Goal: Task Accomplishment & Management: Complete application form

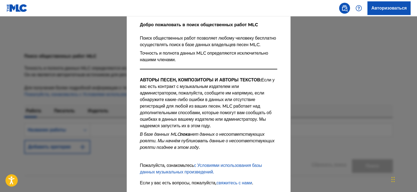
scroll to position [81, 0]
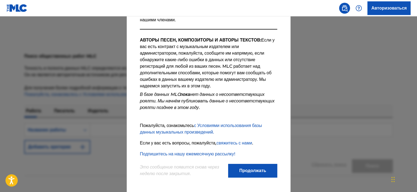
click at [250, 169] on font "Продолжать" at bounding box center [252, 170] width 27 height 5
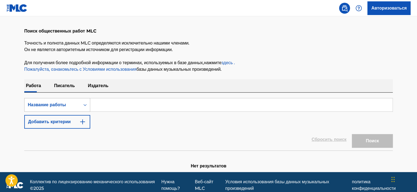
scroll to position [31, 0]
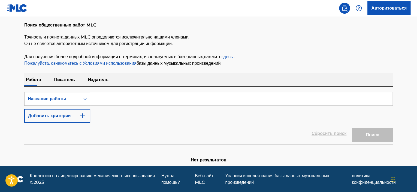
click at [67, 80] on font "Писатель" at bounding box center [64, 79] width 21 height 5
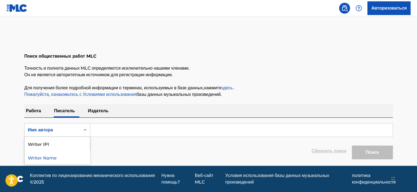
click at [81, 129] on div "Форма поиска" at bounding box center [85, 130] width 10 height 10
click at [104, 113] on p "Издатель" at bounding box center [98, 110] width 24 height 13
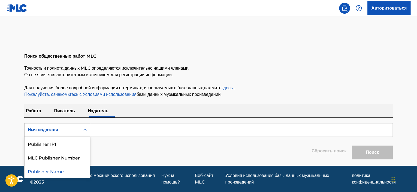
click at [68, 131] on div "Имя издателя" at bounding box center [52, 130] width 49 height 7
click at [133, 127] on input "Форма поиска" at bounding box center [241, 129] width 302 height 13
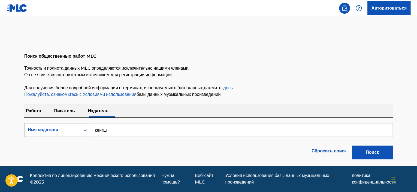
type input "кенгш"
click at [373, 1] on link "Авторизоваться" at bounding box center [389, 8] width 43 height 14
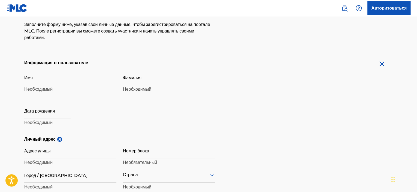
scroll to position [109, 0]
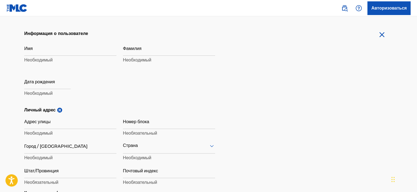
click at [48, 52] on input "Имя" at bounding box center [70, 48] width 92 height 16
click at [208, 97] on div "Имя Необходимый Фамилия Необходимый Дата рождения Необходимый" at bounding box center [119, 73] width 191 height 67
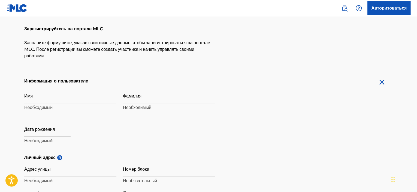
scroll to position [55, 0]
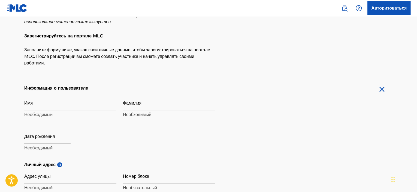
click at [43, 103] on input "Имя" at bounding box center [70, 103] width 92 height 16
type input "DMITRII"
type input "KOZHANOV"
type input "Obarrio, PH Downtown 55, apt.27F"
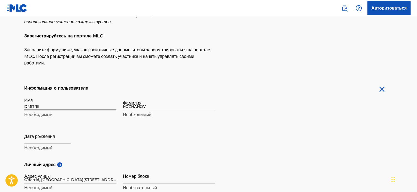
type input "Panama City"
type input "Панама"
type input "6174"
type input "9775"
type input "kozhan017@gmail.com"
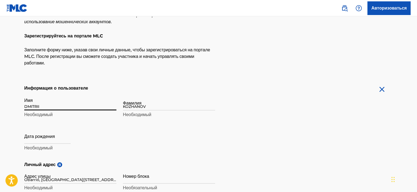
type input "Sign up"
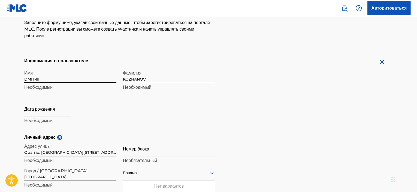
click at [59, 114] on input "text" at bounding box center [47, 109] width 46 height 16
select select "7"
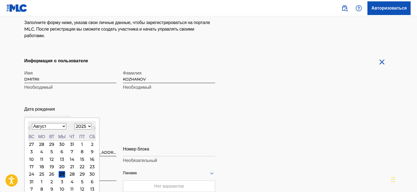
click at [92, 127] on select "1899 1900 1901 1902 1903 1904 1905 1906 1907 1908 1909 1910 1911 1912 1913 1914…" at bounding box center [82, 126] width 17 height 6
select select "1985"
click at [79, 123] on select "1899 1900 1901 1902 1903 1904 1905 1906 1907 1908 1909 1910 1911 1912 1913 1914…" at bounding box center [82, 126] width 17 height 6
click at [64, 125] on select "Январь февраль Маршировать Апрель Может Июнь Июль Август Сентябрь Октябрь Ноябр…" at bounding box center [49, 126] width 34 height 6
select select "6"
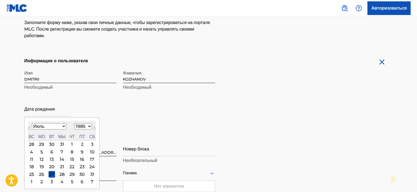
click at [32, 123] on select "Январь февраль Маршировать Апрель Может Июнь Июль Август Сентябрь Октябрь Ноябр…" at bounding box center [49, 126] width 34 height 6
click at [65, 158] on div "17" at bounding box center [62, 159] width 7 height 7
type input "July 17 1985"
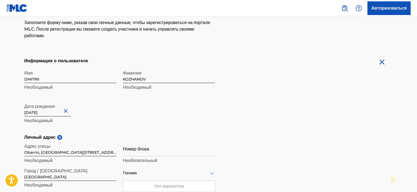
click at [141, 121] on div "Имя DMITRII Необходимый Фамилия KOZHANOV Необходимый Дата рождения July 17 1985…" at bounding box center [119, 100] width 191 height 67
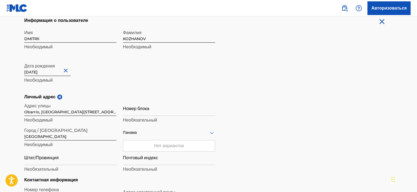
scroll to position [136, 0]
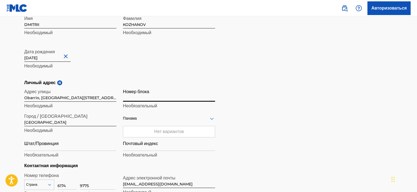
click at [152, 99] on input "Номер блока" at bounding box center [169, 94] width 92 height 16
click at [217, 65] on form "Информация о пользователе Имя DMITRII Необходимый Фамилия KOZHANOV Необходимый …" at bounding box center [208, 125] width 369 height 245
click at [151, 146] on input "Почтовый индекс" at bounding box center [169, 143] width 92 height 16
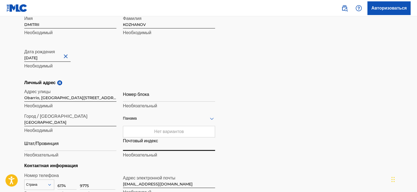
click at [266, 82] on h5 "Личный адрес я" at bounding box center [208, 82] width 369 height 7
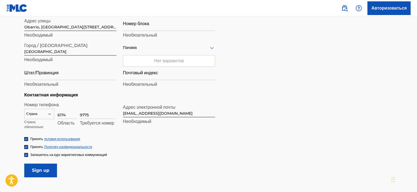
scroll to position [218, 0]
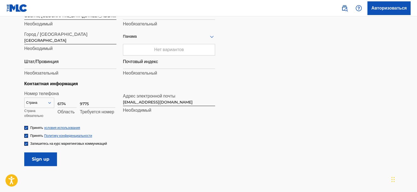
click at [28, 143] on div at bounding box center [26, 143] width 4 height 4
click at [27, 136] on img at bounding box center [26, 135] width 3 height 3
click at [25, 128] on img at bounding box center [26, 127] width 3 height 3
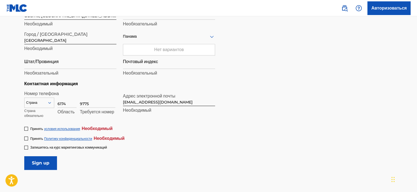
click at [28, 135] on div "Принять Политику конфиденциальности Необходимый" at bounding box center [74, 138] width 100 height 7
click at [26, 138] on div at bounding box center [26, 138] width 4 height 4
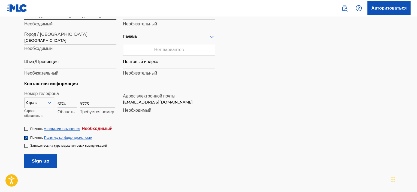
click at [27, 128] on div at bounding box center [26, 129] width 4 height 4
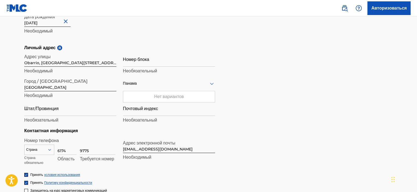
scroll to position [164, 0]
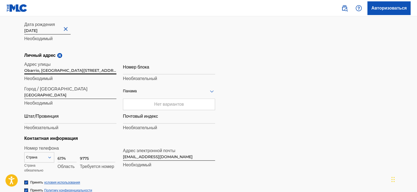
drag, startPoint x: 95, startPoint y: 71, endPoint x: 77, endPoint y: 69, distance: 18.6
click at [77, 69] on input "Obarrio, PH Downtown 55, apt.27F" at bounding box center [70, 67] width 92 height 16
type input "Obarrio, PH Downtown 55"
click at [158, 67] on input "Номер блока" at bounding box center [169, 67] width 92 height 16
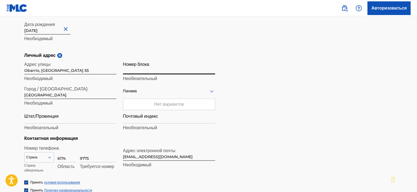
paste input "apt.27F"
type input "apt.27F"
click at [296, 66] on div "Личный адрес я Адрес улицы Obarrio, PH Downtown 55 Необходимый Номер блока apt.…" at bounding box center [208, 93] width 369 height 83
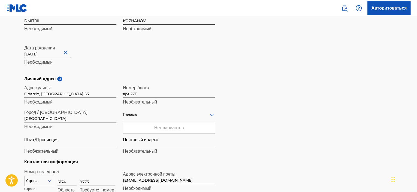
scroll to position [136, 0]
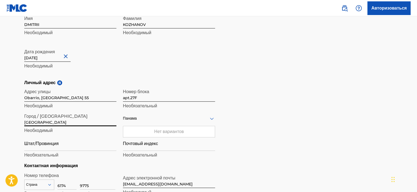
click at [70, 120] on input "Panama City" at bounding box center [70, 118] width 92 height 16
drag, startPoint x: 72, startPoint y: 119, endPoint x: 36, endPoint y: 119, distance: 36.0
click at [36, 119] on input "Panama City" at bounding box center [70, 118] width 92 height 16
type input "Panam======"
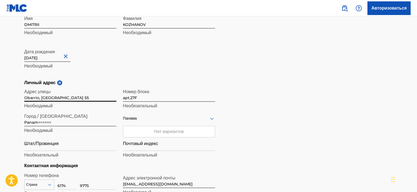
drag, startPoint x: 78, startPoint y: 98, endPoint x: 20, endPoint y: 99, distance: 57.5
click at [20, 99] on div "MLC использует проверку личности перед регистрацией пользователя в соответствии…" at bounding box center [209, 82] width 382 height 330
type input "="
drag, startPoint x: 46, startPoint y: 96, endPoint x: 38, endPoint y: 98, distance: 9.0
click at [38, 98] on input "=" at bounding box center [70, 94] width 92 height 16
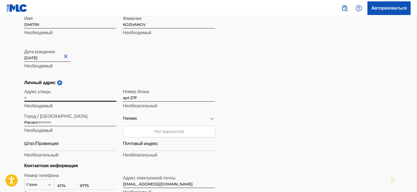
click at [38, 98] on input "=" at bounding box center [70, 94] width 92 height 16
paste input "Respublika Kyrgyzstan, Batkenskaya oblast, Kadamzhajskij rajon, selo Tamasha, M…"
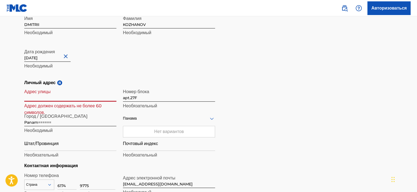
scroll to position [0, 0]
drag, startPoint x: 117, startPoint y: 97, endPoint x: 108, endPoint y: 97, distance: 8.7
click at [108, 97] on div "Адрес улицы Respublika Kyrgyzstan, Batkenskaya oblast, Kadamzhajskij rajon, sel…" at bounding box center [119, 123] width 191 height 74
drag, startPoint x: 68, startPoint y: 98, endPoint x: 16, endPoint y: 97, distance: 51.5
click at [16, 97] on main "MLC использует проверку личности перед регистрацией пользователя в соответствии…" at bounding box center [208, 79] width 417 height 398
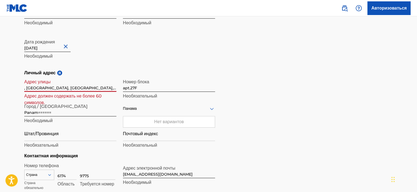
scroll to position [164, 0]
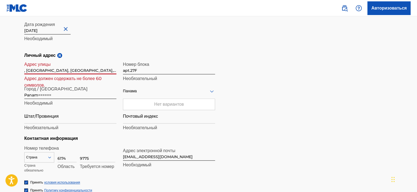
type input ", Batkenskaya oblast, Kadamzhajskij rajon, selo Tamasha, Mamalatipa Alimbekova …"
click at [50, 117] on input "Штат/Провинция" at bounding box center [70, 116] width 92 height 16
click at [43, 94] on input "Panam======" at bounding box center [70, 91] width 92 height 16
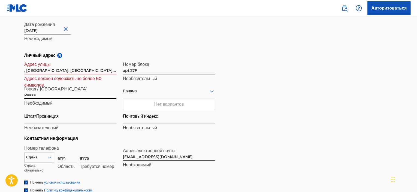
type input "===="
drag, startPoint x: 42, startPoint y: 95, endPoint x: 12, endPoint y: 98, distance: 30.1
click at [12, 98] on main "MLC использует проверку личности перед регистрацией пользователя в соответствии…" at bounding box center [208, 52] width 417 height 398
paste input "Respublika Kyrgyzstan"
type input "Respublika Kyrgyzstan"
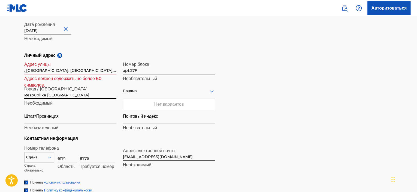
click at [52, 116] on input "Штат/Провинция" at bounding box center [70, 116] width 92 height 16
click at [40, 72] on input ", Batkenskaya oblast, Kadamzhajskij rajon, selo Tamasha, Mamalatipa Alimbekova …" at bounding box center [70, 67] width 92 height 16
drag, startPoint x: 27, startPoint y: 69, endPoint x: 22, endPoint y: 69, distance: 4.9
click at [22, 69] on div "MLC использует проверку личности перед регистрацией пользователя в соответствии…" at bounding box center [209, 55] width 382 height 330
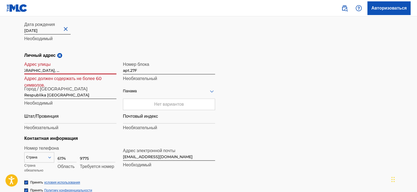
scroll to position [0, 81]
drag, startPoint x: 108, startPoint y: 71, endPoint x: 128, endPoint y: 70, distance: 20.5
click at [128, 70] on div "Адрес улицы Batkenskaya oblast, Kadamzhajskij rajon, selo Tamasha, Mamalatipa A…" at bounding box center [119, 96] width 191 height 74
click at [101, 68] on input "Batkenskaya oblast, Kadamzhajskij rajon, selo Tamasha, Mamalatipa Alimbekova do…" at bounding box center [70, 67] width 92 height 16
drag, startPoint x: 99, startPoint y: 69, endPoint x: 111, endPoint y: 70, distance: 12.0
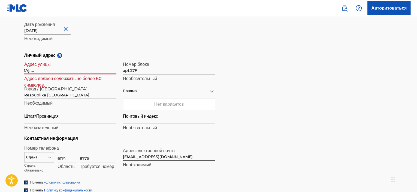
click at [124, 70] on div "Адрес улицы Batkenskaya oblast, Kadamzhajskij rajon, selo Tamasha, Mamalatipa A…" at bounding box center [119, 96] width 191 height 74
type input "Batkenskaya oblast, Kadamzhajskij rajon, selo Tamasha, Mamalatipa Alimbekova"
click at [148, 72] on input "apt.27F" at bounding box center [169, 67] width 92 height 16
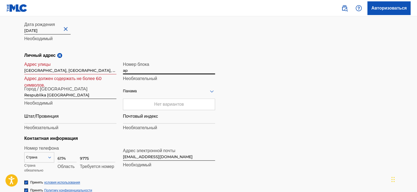
type input "a"
paste input "dom 236"
type input "dom 236"
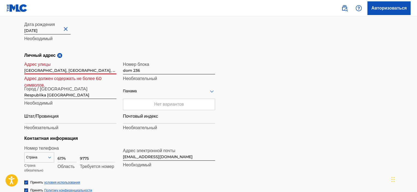
drag, startPoint x: 61, startPoint y: 70, endPoint x: 14, endPoint y: 70, distance: 46.6
click at [14, 70] on main "MLC использует проверку личности перед регистрацией пользователя в соответствии…" at bounding box center [208, 52] width 417 height 398
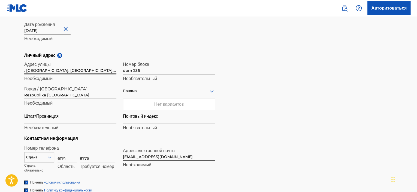
click at [26, 71] on input ", Kadamzhajskij rajon, selo Tamasha, Mamalatipa Alimbekova" at bounding box center [70, 67] width 92 height 16
type input "Kadamzhajskij rajon, selo Tamasha, Mamalatipa Alimbekova"
click at [76, 95] on input "Respublika Kyrgyzstan" at bounding box center [70, 91] width 92 height 16
click at [44, 120] on input "Штат/Провинция" at bounding box center [70, 116] width 92 height 16
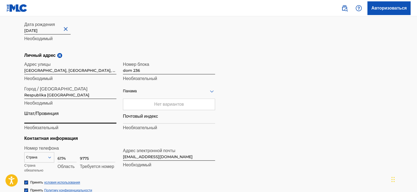
paste input "Batkenskaya oblast"
type input "Batkenskaya oblast"
click at [70, 96] on input "Respublika Kyrgyzstan" at bounding box center [70, 91] width 92 height 16
paste input "Batkenskaya oblast"
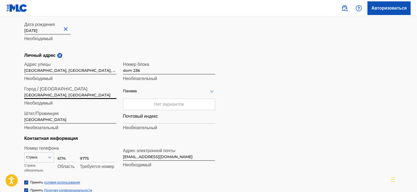
type input "Respublika Kyrgyzstan, Batkenskaya oblast"
drag, startPoint x: 66, startPoint y: 118, endPoint x: 6, endPoint y: 117, distance: 59.7
click at [6, 117] on main "MLC использует проверку личности перед регистрацией пользователя в соответствии…" at bounding box center [208, 52] width 417 height 398
click at [138, 120] on input "Почтовый индекс" at bounding box center [169, 116] width 92 height 16
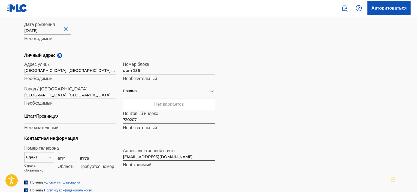
type input "720207"
click at [260, 130] on div "Личный адрес я Адрес улицы Kadamzhajskij rajon, selo Tamasha, Mamalatipa Alimbe…" at bounding box center [208, 93] width 369 height 83
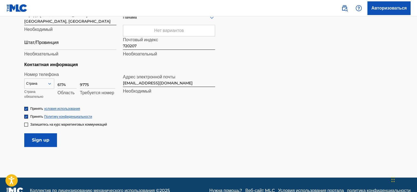
scroll to position [249, 0]
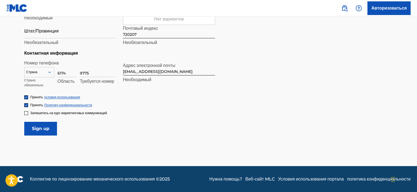
click at [41, 128] on input "Sign up" at bounding box center [40, 129] width 33 height 14
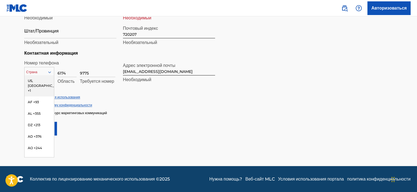
click at [49, 70] on icon at bounding box center [49, 72] width 5 height 5
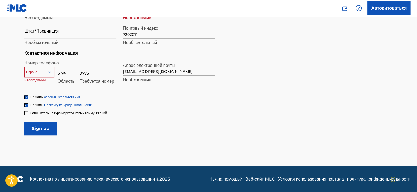
click at [170, 111] on div "Запишитесь на курс маркетинговых коммуникаций" at bounding box center [208, 112] width 369 height 5
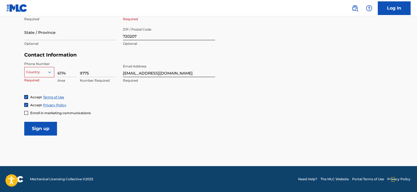
click at [289, 49] on div "Personal Address i Street Address Kadamzhajskij rajon, selo Tamasha, Mamalatipa…" at bounding box center [208, 10] width 369 height 83
click at [308, 38] on div "Personal Address i Street Address Kadamzhajskij rajon, selo Tamasha, Mamalatipa…" at bounding box center [208, 10] width 369 height 83
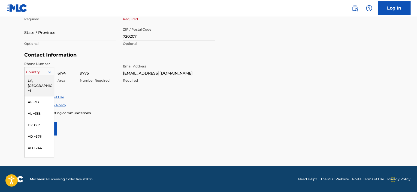
click at [45, 72] on div at bounding box center [39, 72] width 29 height 6
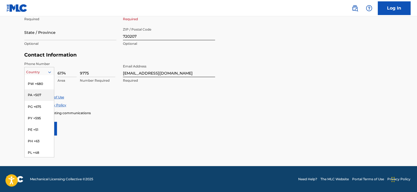
click at [38, 101] on div "PA +507" at bounding box center [39, 94] width 29 height 11
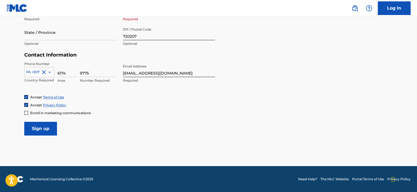
click at [50, 131] on input "Sign up" at bounding box center [40, 129] width 33 height 14
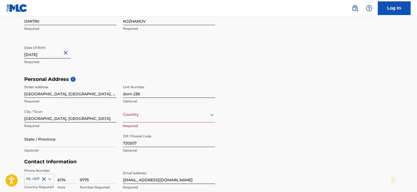
scroll to position [125, 0]
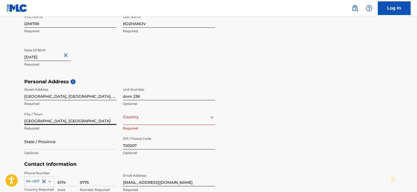
drag, startPoint x: 70, startPoint y: 121, endPoint x: 25, endPoint y: 121, distance: 45.3
click at [25, 121] on input "Respublika Kyrgyzstan, Batkenskaya oblast" at bounding box center [70, 117] width 92 height 16
type input "Batkenskaya oblast"
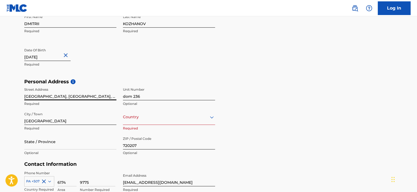
drag, startPoint x: 93, startPoint y: 97, endPoint x: 22, endPoint y: 96, distance: 71.7
click at [22, 96] on div "The MLC uses identity verification before a user is registered to comply with K…" at bounding box center [209, 86] width 382 height 316
type input "Mamalatipa Alimbekova"
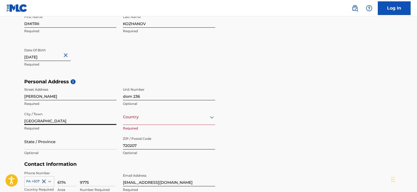
click at [75, 122] on input "Batkenskaya oblast" at bounding box center [70, 117] width 92 height 16
paste input "Kadamzhajskij rajon, selo Tamasha,"
click at [47, 121] on input "Batkenskaya oblastKadamzhajskij rajon, selo Tamasha," at bounding box center [70, 117] width 92 height 16
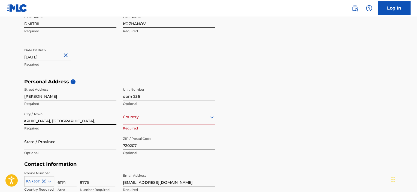
drag, startPoint x: 110, startPoint y: 121, endPoint x: 120, endPoint y: 121, distance: 9.8
click at [120, 121] on div "Street Address Mamalatipa Alimbekova Required Unit Number dom 236 Optional City…" at bounding box center [119, 122] width 191 height 74
click at [116, 120] on input "Batkenskaya oblast, Kadamzhajskij rajon, selo Tamasha," at bounding box center [70, 117] width 92 height 16
type input "Batkenskaya oblast, Kadamzhajskij rajon, selo Tamasha"
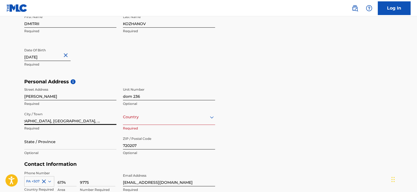
scroll to position [0, 0]
click at [140, 117] on div "Country" at bounding box center [169, 117] width 92 height 16
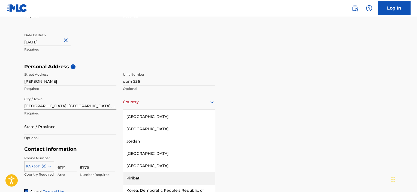
scroll to position [1200, 0]
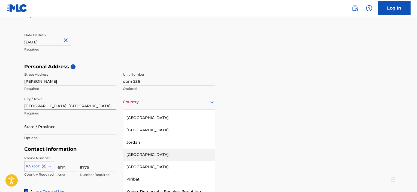
click at [159, 148] on div "Kazakhstan" at bounding box center [169, 154] width 92 height 12
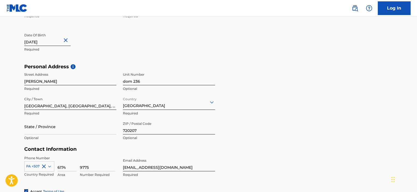
click at [164, 106] on div "Kazakhstan" at bounding box center [169, 101] width 92 height 13
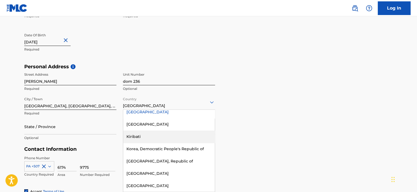
scroll to position [1243, 0]
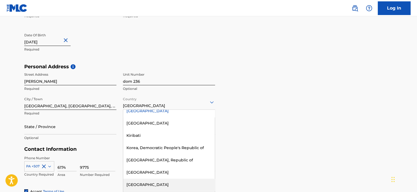
drag, startPoint x: 155, startPoint y: 170, endPoint x: 172, endPoint y: 156, distance: 22.0
click at [155, 178] on div "Kyrgyzstan" at bounding box center [169, 184] width 92 height 12
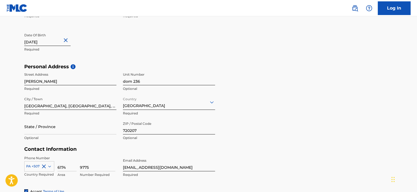
click at [284, 98] on div "Personal Address i Street Address Mamalatipa Alimbekova Required Unit Number do…" at bounding box center [208, 105] width 369 height 83
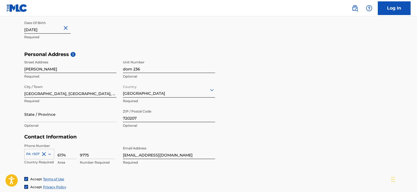
scroll to position [195, 0]
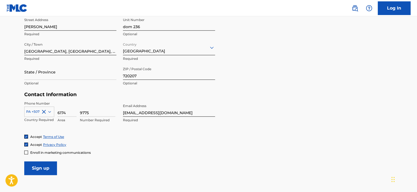
click at [47, 167] on input "Sign up" at bounding box center [40, 168] width 33 height 14
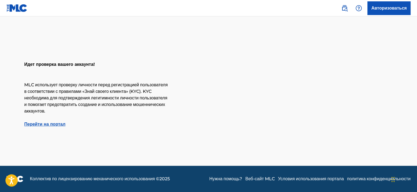
click at [58, 127] on font "Перейти на портал" at bounding box center [44, 123] width 41 height 5
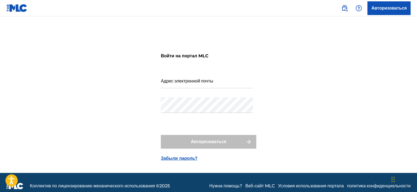
click at [219, 84] on input "Адрес электронной почты" at bounding box center [207, 81] width 92 height 16
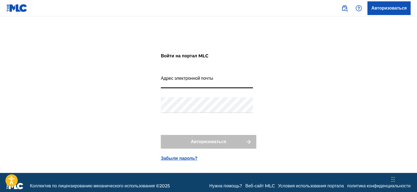
type input "kozhan017@gmail.com"
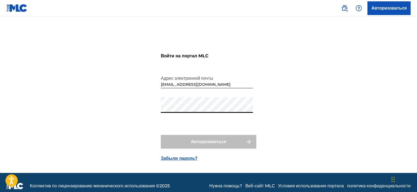
click at [155, 110] on div "Войти на портал MLC Адрес электронной почты kozhan017@gmail.com Пароль Авторизо…" at bounding box center [209, 101] width 382 height 143
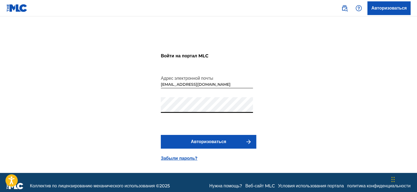
click at [196, 137] on button "Авторизоваться" at bounding box center [208, 142] width 95 height 14
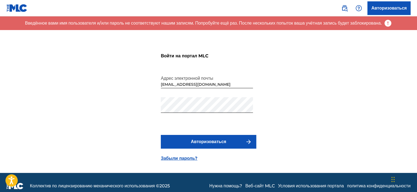
click at [194, 158] on font "Забыли пароль?" at bounding box center [179, 157] width 37 height 5
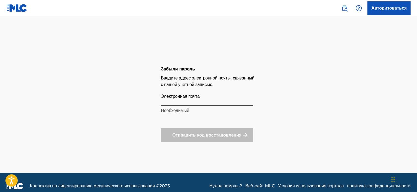
click at [209, 103] on input "Электронная почта" at bounding box center [207, 99] width 92 height 16
type input "kozhan017@gmail.com"
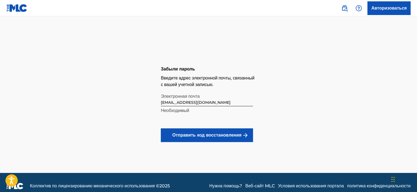
click at [209, 132] on font "Отправить код восстановления" at bounding box center [206, 135] width 69 height 7
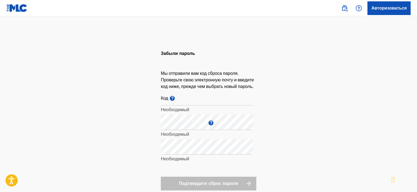
click at [189, 105] on input "Код ?" at bounding box center [207, 98] width 92 height 16
paste input "FP_ 0bfbaec74dd30f718d4852263a6a"
type input "FP_ 0bfbaec74dd30f718d4852263a6a"
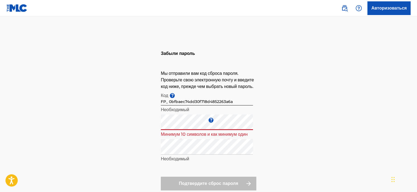
click at [157, 133] on div "Забыли пароль Мы отправили вам код сброса пароля. Проверьте свою электронную по…" at bounding box center [209, 117] width 382 height 175
click at [263, 89] on div "Забыли пароль Мы отправили вам код сброса пароля. Проверьте свою электронную по…" at bounding box center [209, 117] width 382 height 175
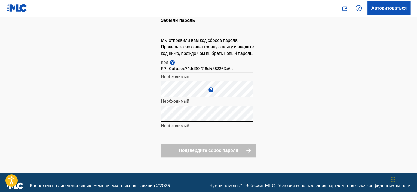
scroll to position [46, 0]
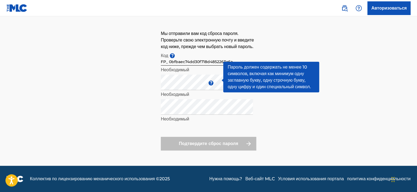
click at [216, 80] on div "Введите новый пароль ? Необходимый" at bounding box center [207, 86] width 92 height 25
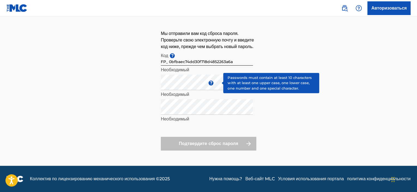
click at [213, 83] on span "?" at bounding box center [211, 82] width 5 height 5
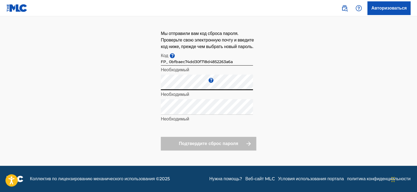
click at [159, 86] on div "Забыли пароль Мы отправили вам код сброса пароля. Проверьте свою электронную по…" at bounding box center [209, 77] width 382 height 175
drag, startPoint x: 160, startPoint y: 86, endPoint x: 164, endPoint y: 98, distance: 12.9
click at [164, 98] on div "Введите новый пароль ? Необходимый" at bounding box center [207, 86] width 92 height 25
click at [200, 121] on p "Необходимый" at bounding box center [207, 119] width 92 height 7
click at [373, 64] on div "Забыли пароль Мы отправили вам код сброса пароля. Проверьте свою электронную по…" at bounding box center [209, 77] width 382 height 175
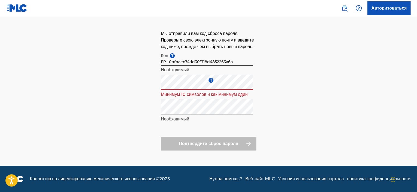
click at [155, 84] on div "Забыли пароль Мы отправили вам код сброса пароля. Проверьте свою электронную по…" at bounding box center [209, 77] width 382 height 175
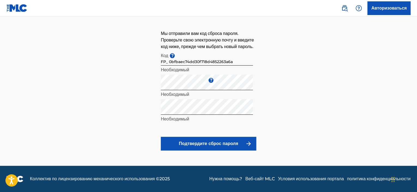
click at [214, 141] on font "Подтвердите сброс пароля" at bounding box center [208, 143] width 59 height 5
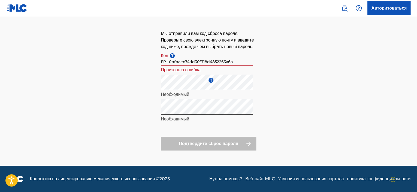
click at [239, 64] on input "FP_ 0bfbaec74dd30f718d4852263a6a" at bounding box center [207, 58] width 92 height 16
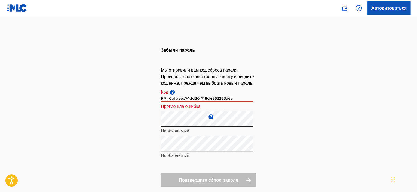
scroll to position [0, 0]
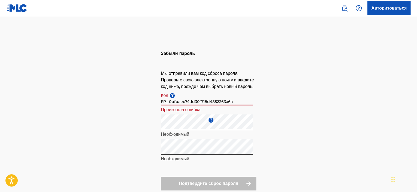
click at [238, 105] on input "FP_ 0bfbaec74dd30f718d4852263a6a" at bounding box center [207, 98] width 92 height 16
click at [170, 105] on input "FP_ 0bfbaec74dd30f718d4852263a6a" at bounding box center [207, 98] width 92 height 16
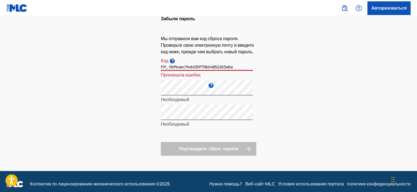
scroll to position [46, 0]
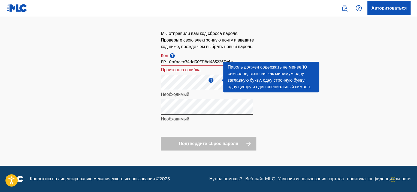
click at [212, 81] on font "?" at bounding box center [211, 79] width 2 height 5
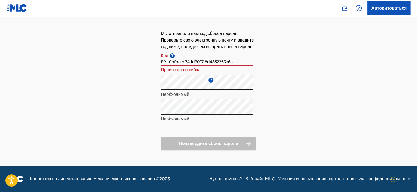
click at [200, 71] on font "Произошла ошибка" at bounding box center [181, 69] width 40 height 5
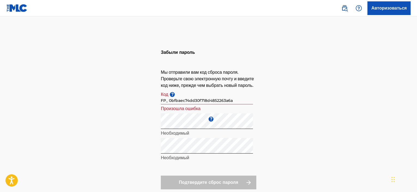
scroll to position [0, 0]
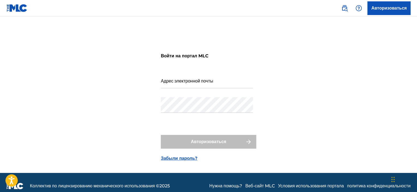
click at [356, 125] on div "Войти на портал MLC Адрес электронной почты Пароль Авторизоваться Забыли пароль?" at bounding box center [209, 101] width 382 height 143
click at [202, 143] on div "Авторизоваться" at bounding box center [208, 142] width 95 height 14
click at [378, 11] on font "Авторизоваться" at bounding box center [388, 8] width 35 height 7
click at [182, 160] on font "Забыли пароль?" at bounding box center [179, 157] width 37 height 5
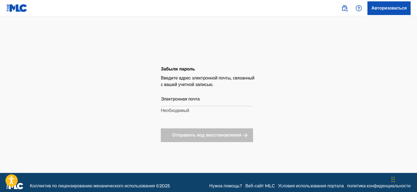
click at [191, 102] on input "Электронная почта" at bounding box center [207, 99] width 92 height 16
type input "kozhan017@gmail.com"
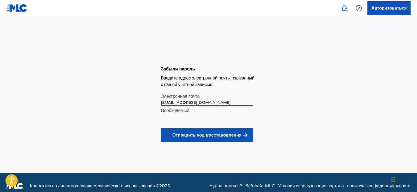
click at [208, 135] on font "Отправить код восстановления" at bounding box center [206, 134] width 69 height 5
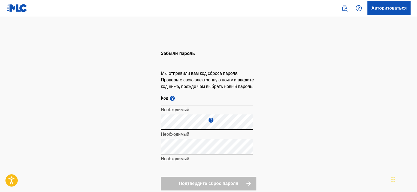
click at [155, 132] on div "Забыли пароль Мы отправили вам код сброса пароля. Проверьте свою электронную по…" at bounding box center [209, 117] width 382 height 175
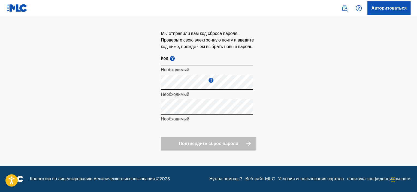
click at [158, 88] on div "Забыли пароль Мы отправили вам код сброса пароля. Проверьте свою электронную по…" at bounding box center [209, 77] width 382 height 175
click at [185, 63] on input "Код ?" at bounding box center [207, 58] width 92 height 16
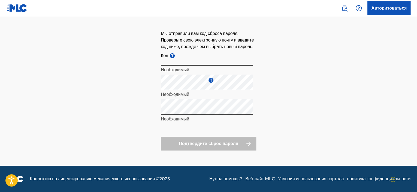
paste input "FP_ 58c3359528454226a0cc04761e81"
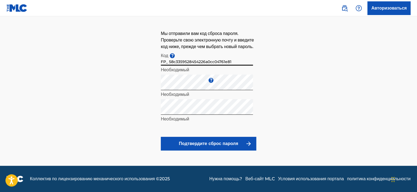
type input "FP_ 58c3359528454226a0cc04761e81"
click at [204, 142] on font "Подтвердите сброс пароля" at bounding box center [208, 143] width 59 height 5
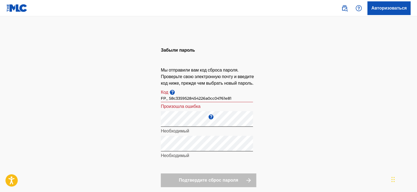
scroll to position [0, 0]
